Goal: Check status: Check status

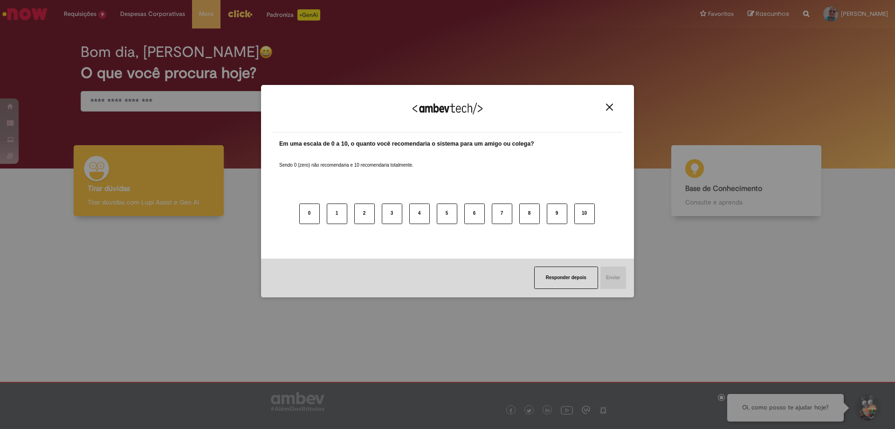
drag, startPoint x: 554, startPoint y: 274, endPoint x: 547, endPoint y: 274, distance: 7.5
click at [554, 274] on button "Responder depois" at bounding box center [566, 277] width 64 height 22
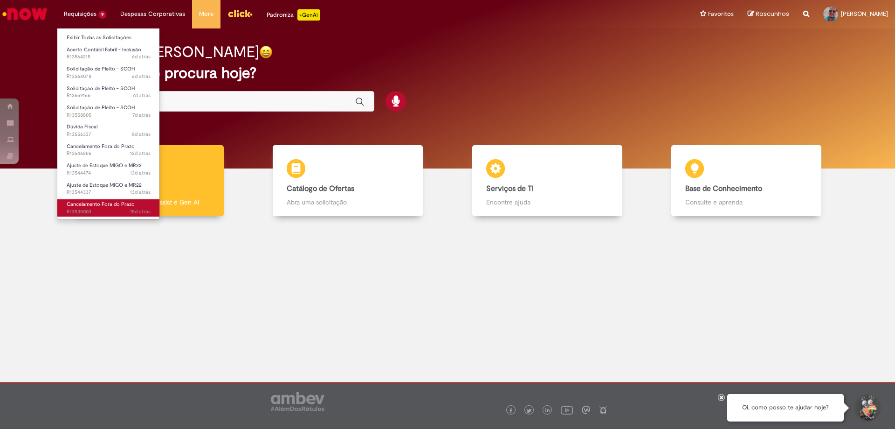
click at [100, 201] on span "Cancelamento Fora do Prazo" at bounding box center [101, 204] width 68 height 7
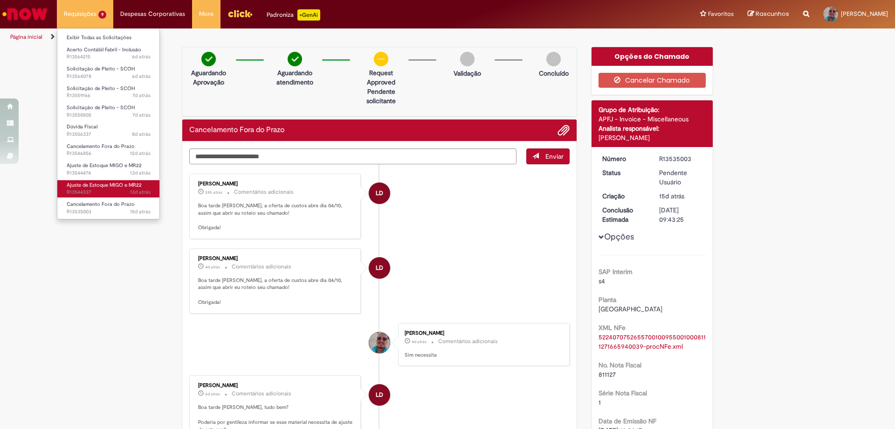
click at [94, 187] on span "Ajuste de Estoque MIGO e MR22" at bounding box center [104, 184] width 75 height 7
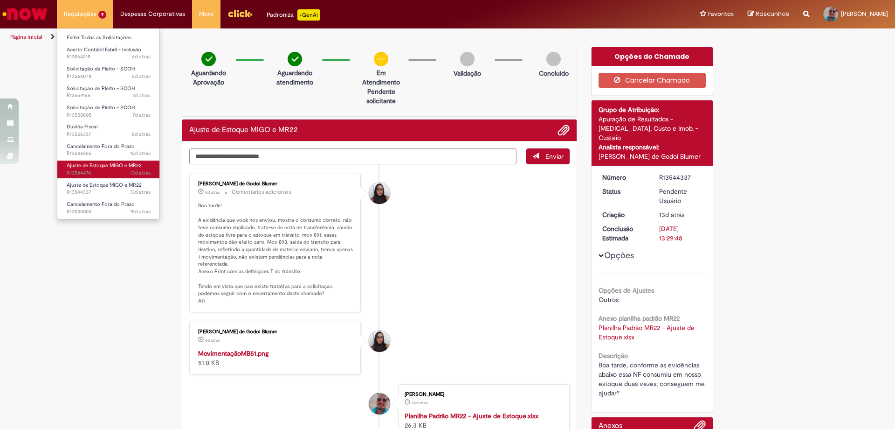
click at [105, 168] on span "Ajuste de Estoque MIGO e MR22" at bounding box center [104, 165] width 75 height 7
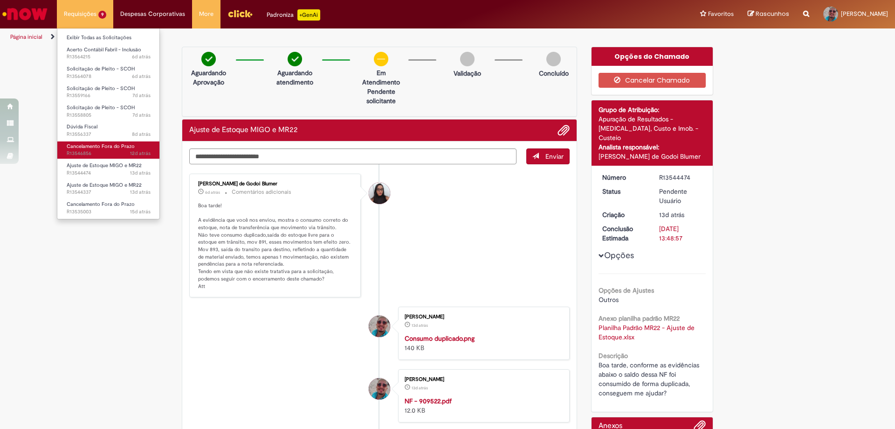
click at [99, 152] on span "12d atrás 12 dias atrás R13546856" at bounding box center [109, 153] width 84 height 7
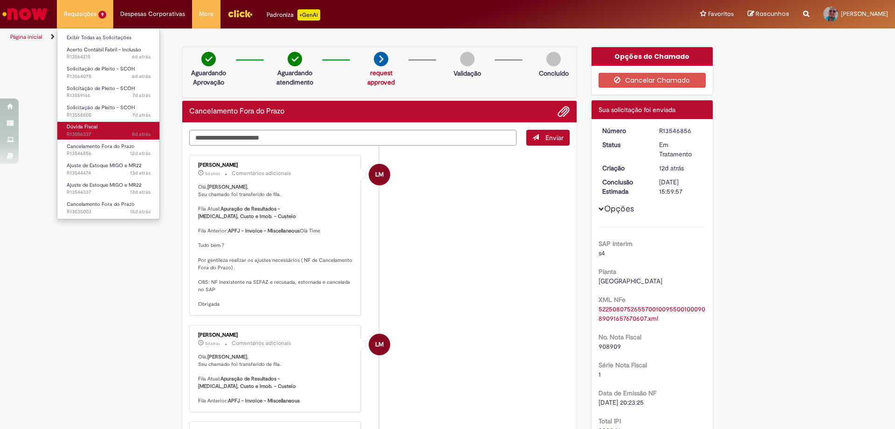
click at [88, 138] on link "Dúvida Fiscal 8d atrás 8 dias atrás R13556337" at bounding box center [108, 130] width 103 height 17
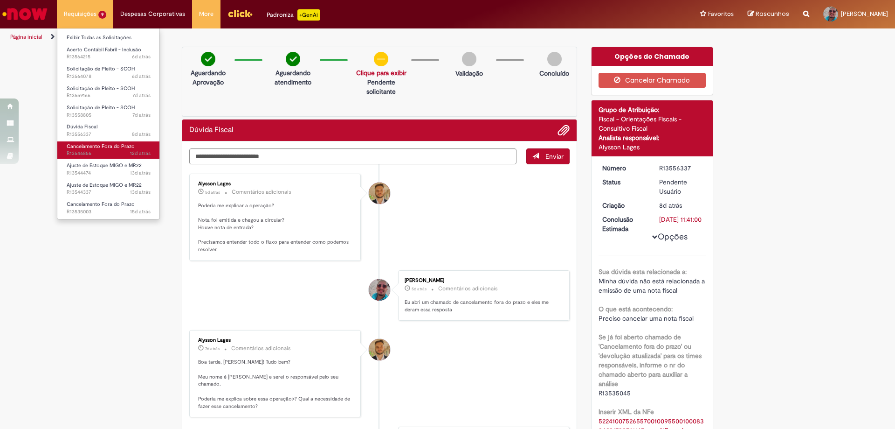
click at [123, 144] on span "Cancelamento Fora do Prazo" at bounding box center [101, 146] width 68 height 7
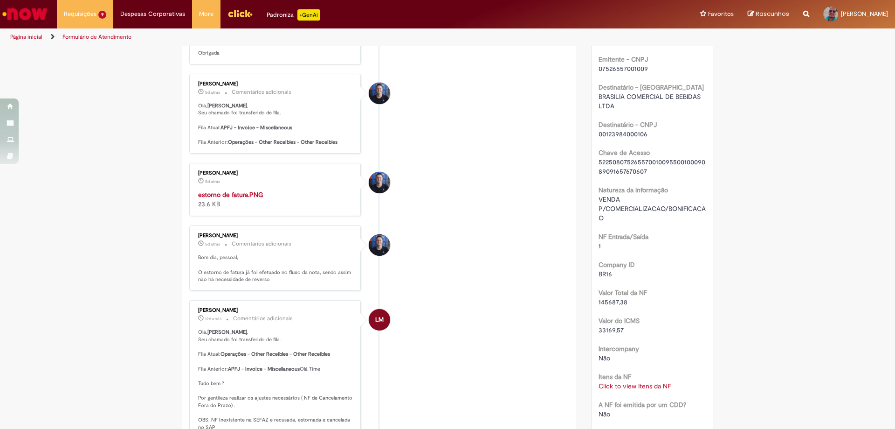
scroll to position [427, 0]
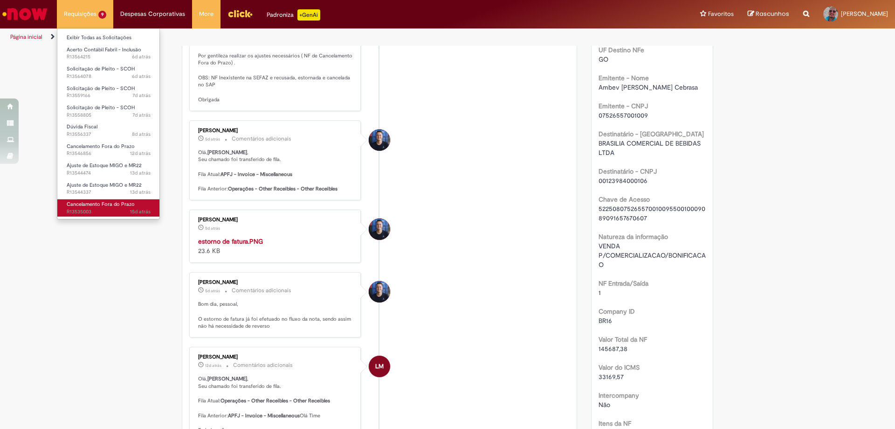
click at [120, 209] on span "15d atrás 15 dias atrás R13535003" at bounding box center [109, 211] width 84 height 7
